Goal: Find specific page/section: Find specific page/section

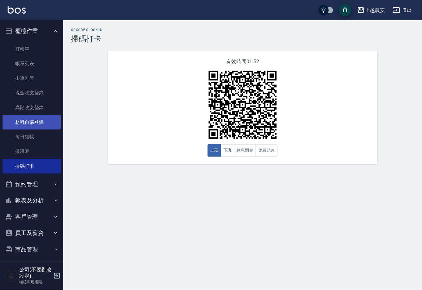
click at [50, 125] on link "材料自購登錄" at bounding box center [32, 122] width 58 height 15
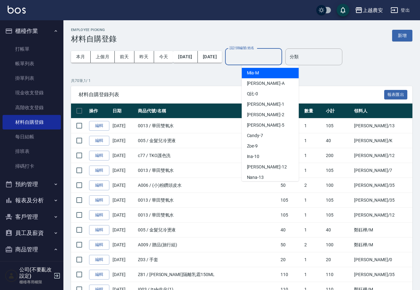
click at [259, 58] on input "設計師編號/姓名" at bounding box center [253, 56] width 51 height 11
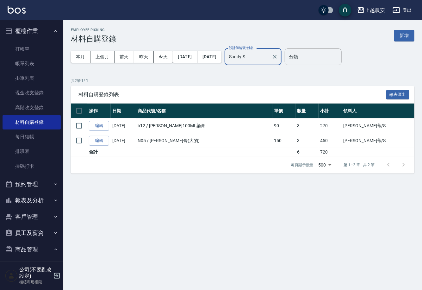
type input "Sandy-S"
click at [37, 199] on button "報表及分析" at bounding box center [32, 200] width 58 height 16
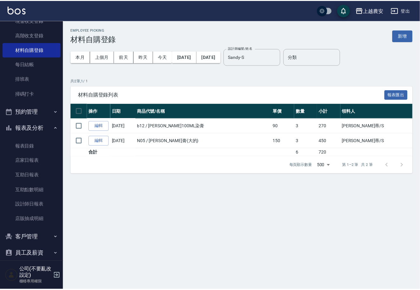
scroll to position [105, 0]
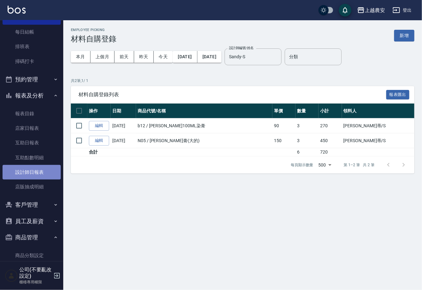
click at [32, 174] on link "設計師日報表" at bounding box center [32, 172] width 58 height 15
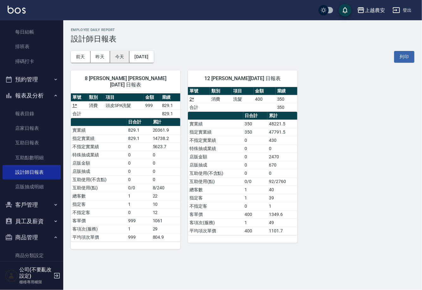
click at [117, 62] on button "今天" at bounding box center [120, 57] width 20 height 12
click at [110, 55] on button "今天" at bounding box center [120, 57] width 20 height 12
click at [108, 55] on button "昨天" at bounding box center [101, 57] width 20 height 12
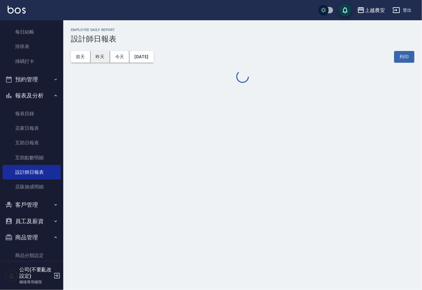
click at [108, 55] on button "昨天" at bounding box center [101, 57] width 20 height 12
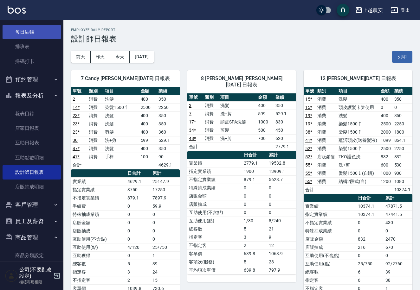
click at [26, 27] on link "每日結帳" at bounding box center [32, 32] width 58 height 15
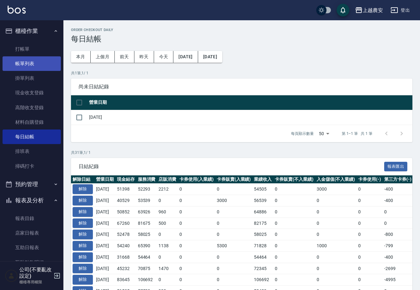
click at [36, 61] on link "帳單列表" at bounding box center [32, 63] width 58 height 15
